Goal: Navigation & Orientation: Find specific page/section

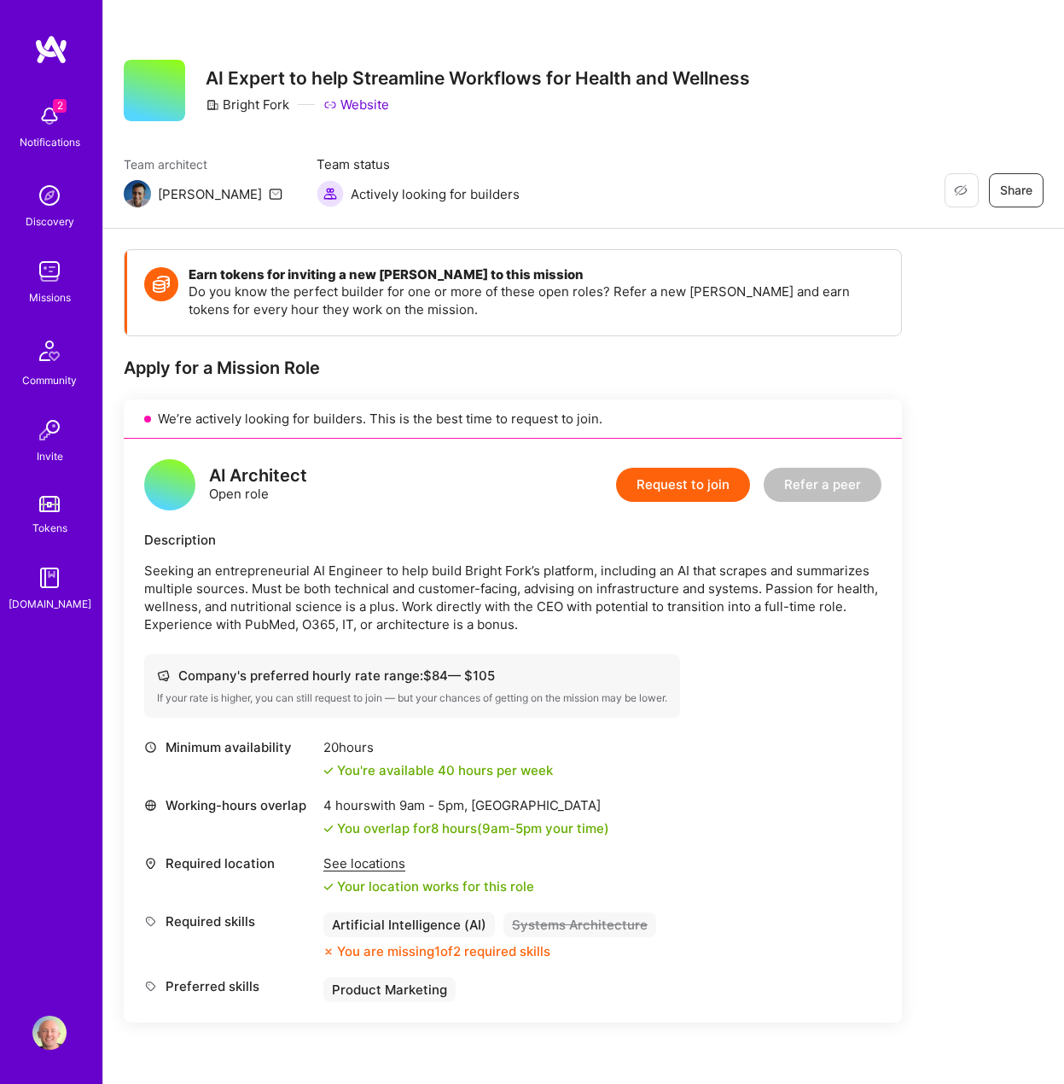
click at [52, 47] on img at bounding box center [51, 49] width 34 height 31
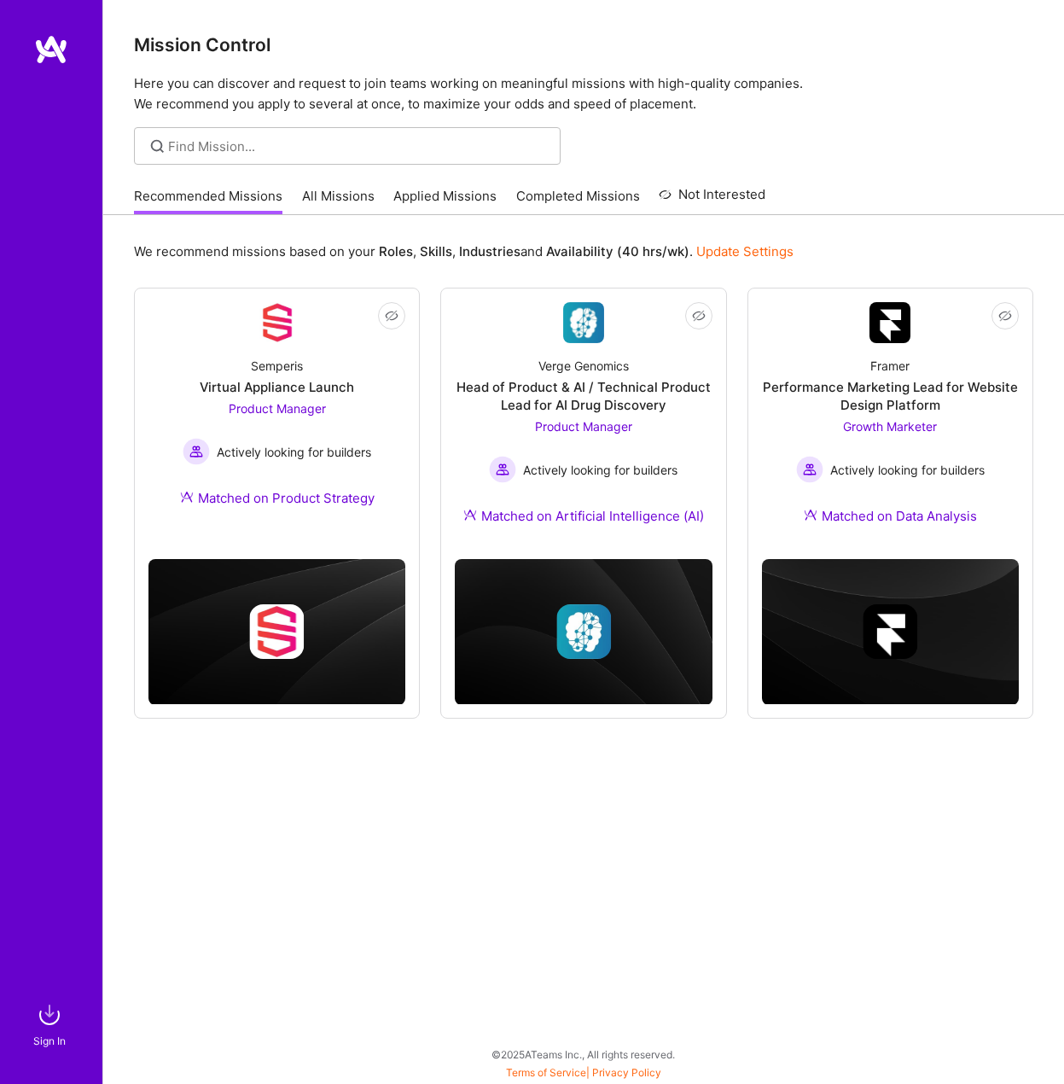
click at [870, 236] on div "We recommend missions based on your Roles , Skills , Industries and Availabilit…" at bounding box center [584, 252] width 900 height 32
click at [329, 189] on link "All Missions" at bounding box center [338, 201] width 73 height 28
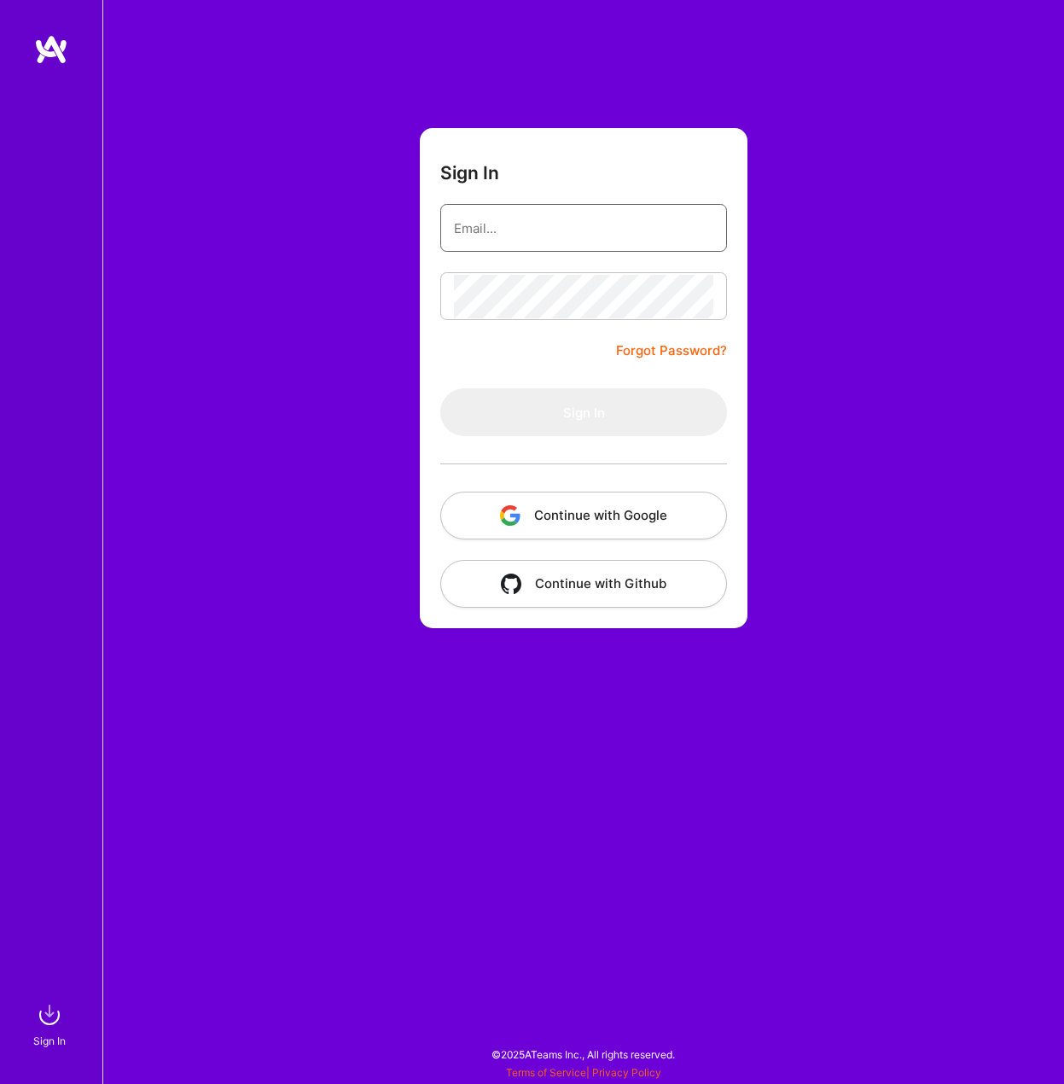
type input "[PERSON_NAME][EMAIL_ADDRESS][DOMAIN_NAME]"
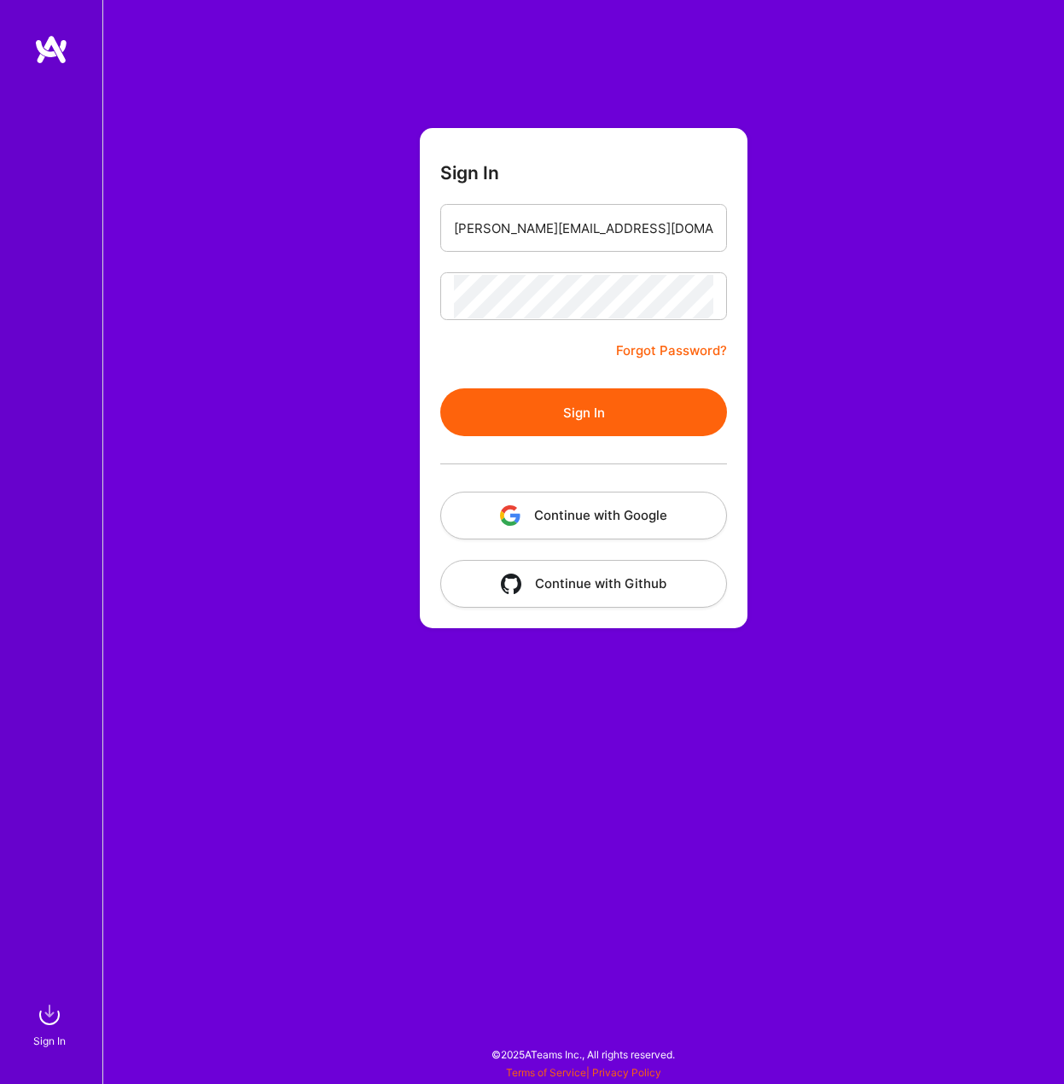
click at [686, 528] on button "Continue with Google" at bounding box center [583, 516] width 287 height 48
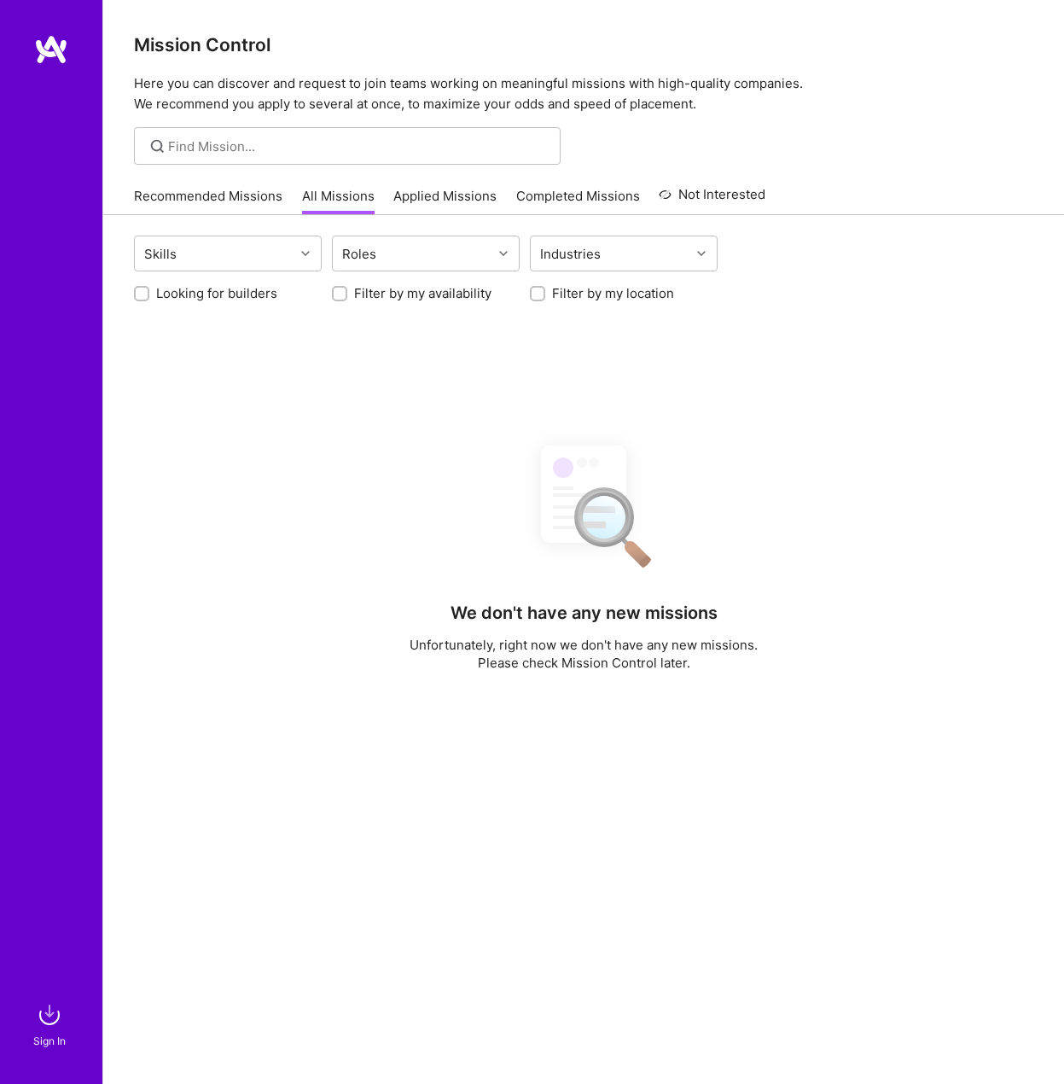
click at [901, 282] on div "Looking for builders Filter by my availability Filter by my location" at bounding box center [584, 289] width 900 height 26
click at [259, 205] on link "Recommended Missions" at bounding box center [208, 201] width 149 height 28
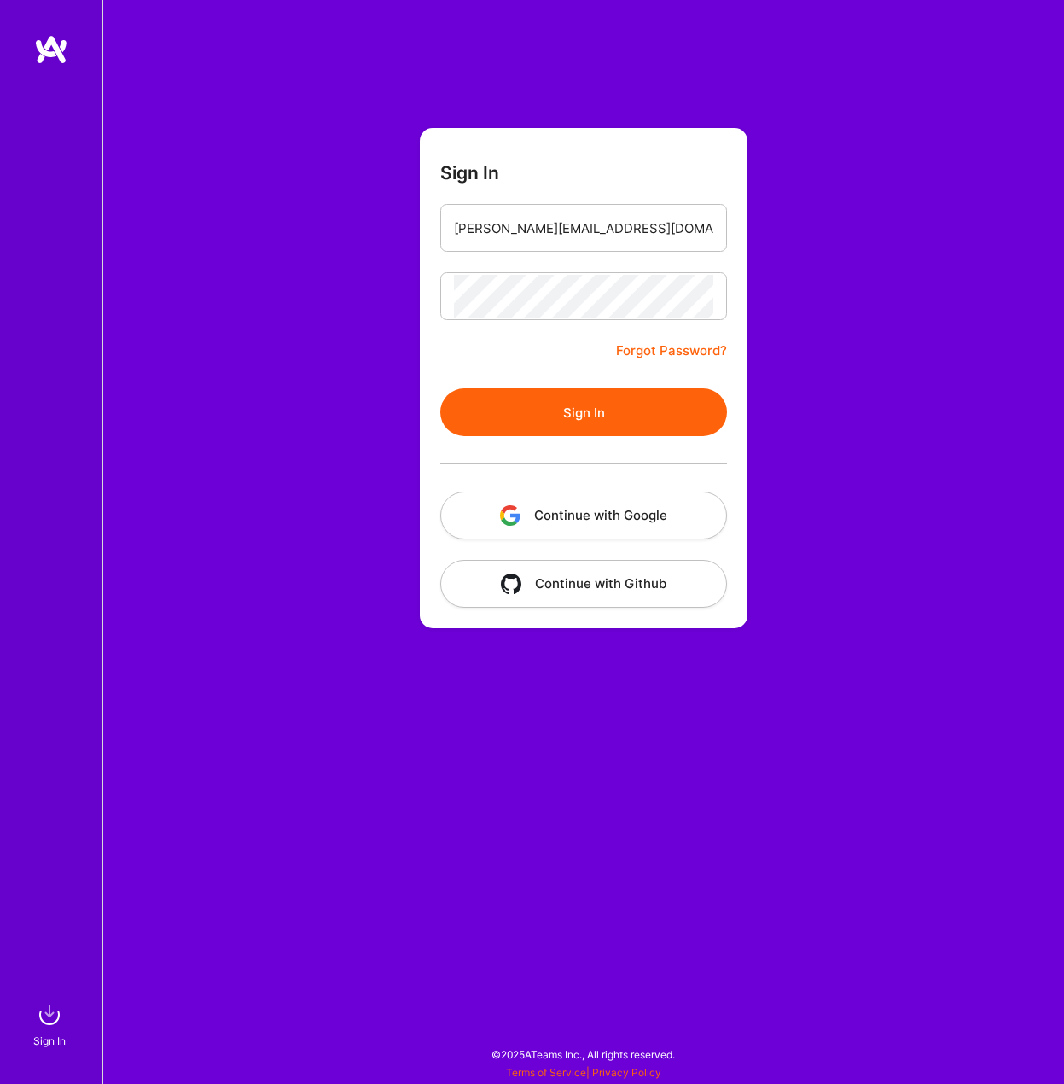
click at [261, 205] on div "Sign In [PERSON_NAME][EMAIL_ADDRESS][DOMAIN_NAME] Forgot Password? Sign In Cont…" at bounding box center [583, 542] width 962 height 1084
